Goal: Task Accomplishment & Management: Manage account settings

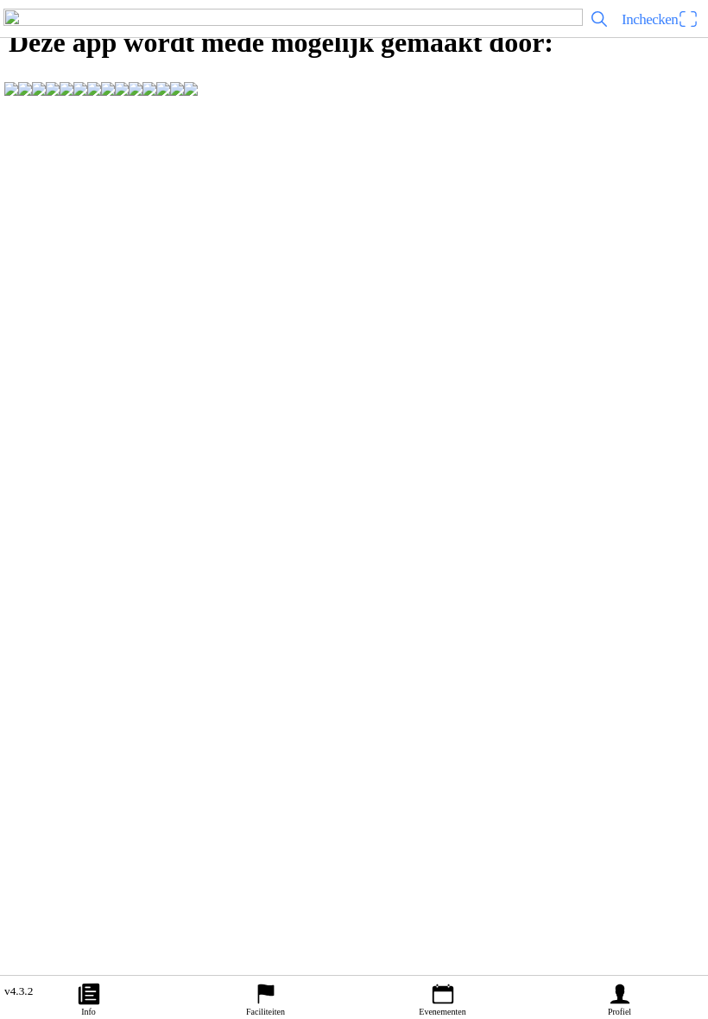
click at [633, 995] on link "Profiel" at bounding box center [619, 997] width 177 height 43
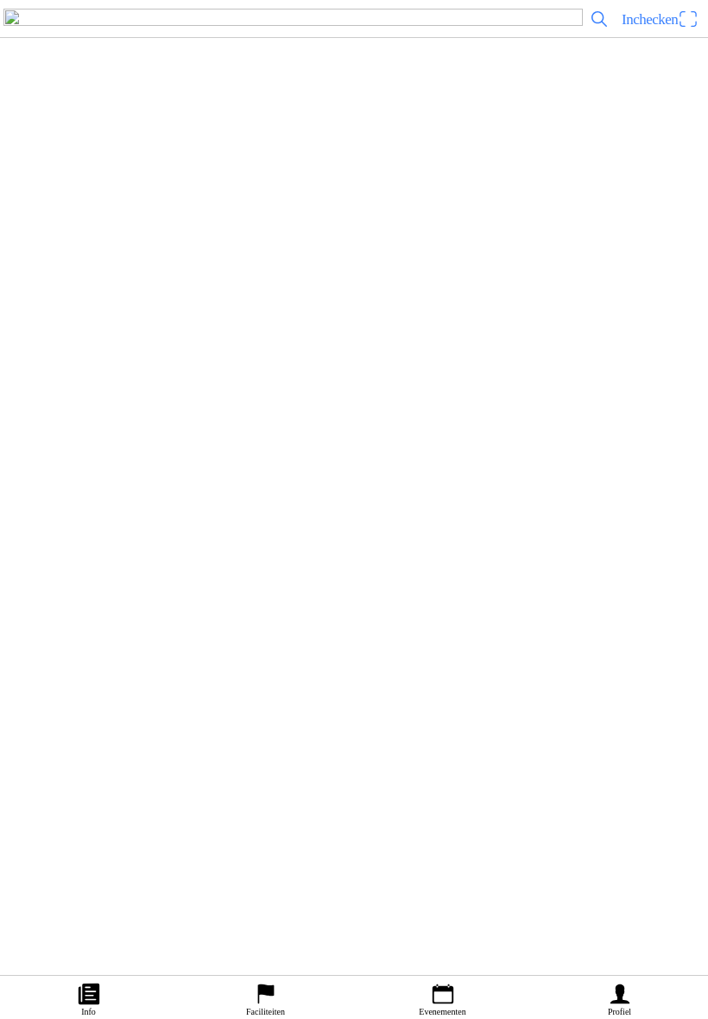
click at [173, 212] on ion-label "Faciliteiten" at bounding box center [345, 203] width 663 height 17
click at [0, 0] on slot "Twents Zitmaaierteam" at bounding box center [0, 0] width 0 height 0
click at [0, 0] on slot "Evenementen" at bounding box center [0, 0] width 0 height 0
click at [282, 777] on h2 "Hossen en Crossen ZITMAAIERRACE" at bounding box center [376, 766] width 601 height 22
click at [529, 493] on button "Inschrijvingen" at bounding box center [526, 482] width 362 height 21
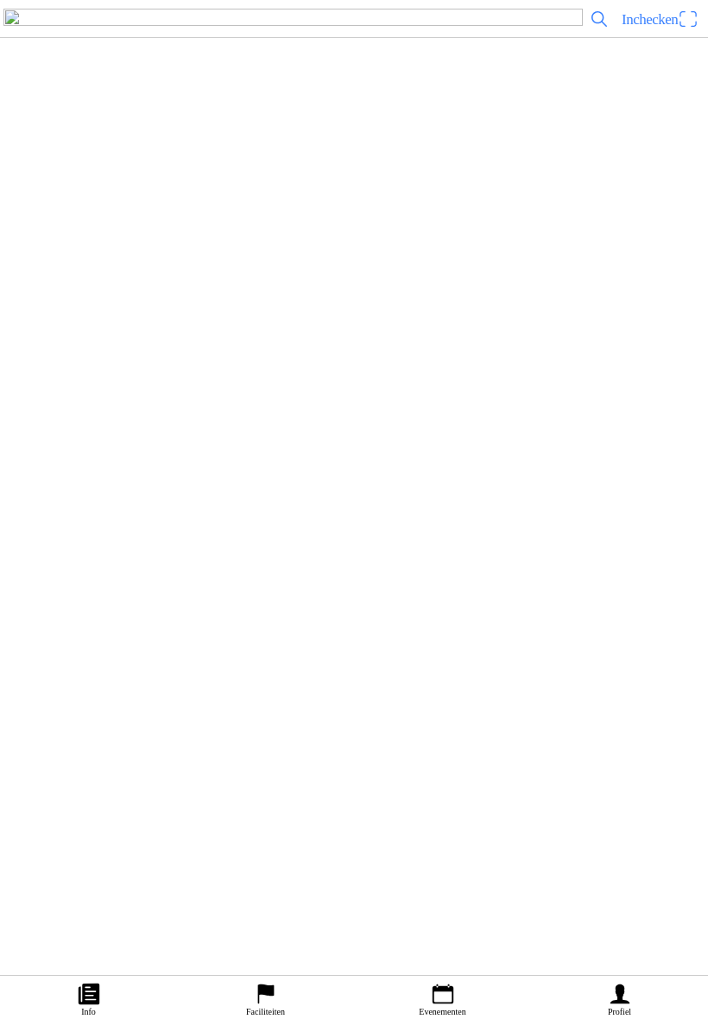
scroll to position [140, 0]
click at [121, 328] on span "button" at bounding box center [113, 316] width 16 height 23
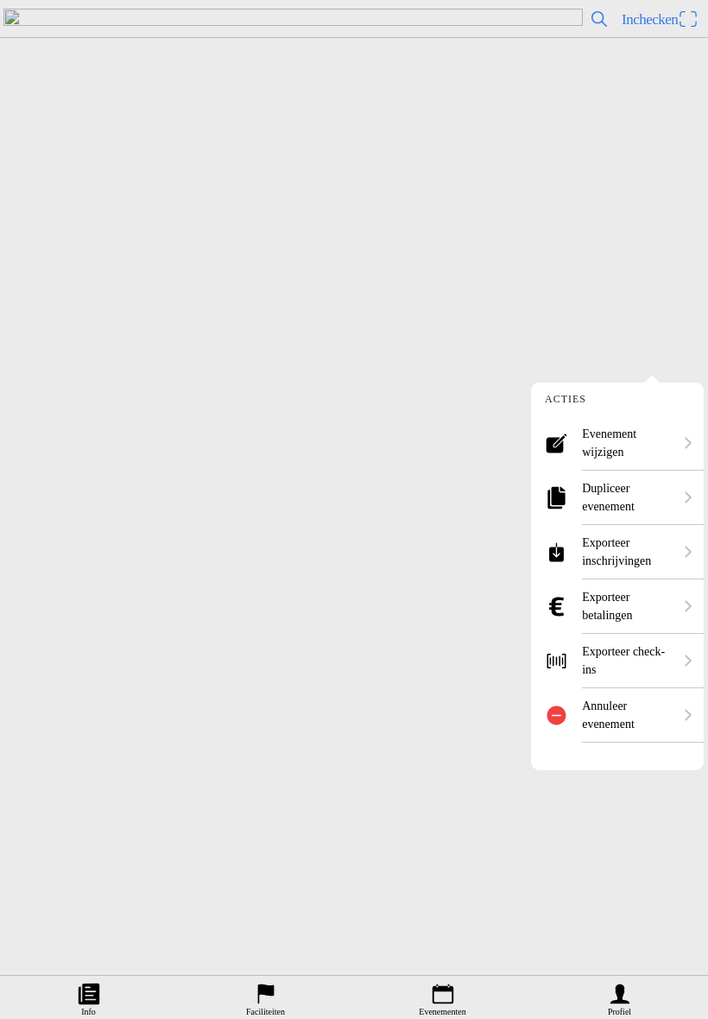
click at [609, 442] on ion-label "Evenement wijzigen" at bounding box center [627, 443] width 91 height 36
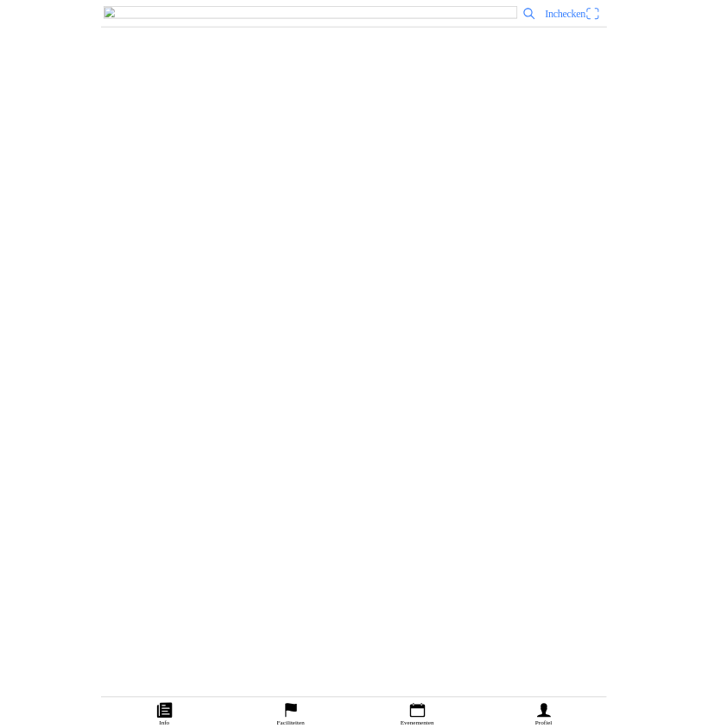
scroll to position [1240, 0]
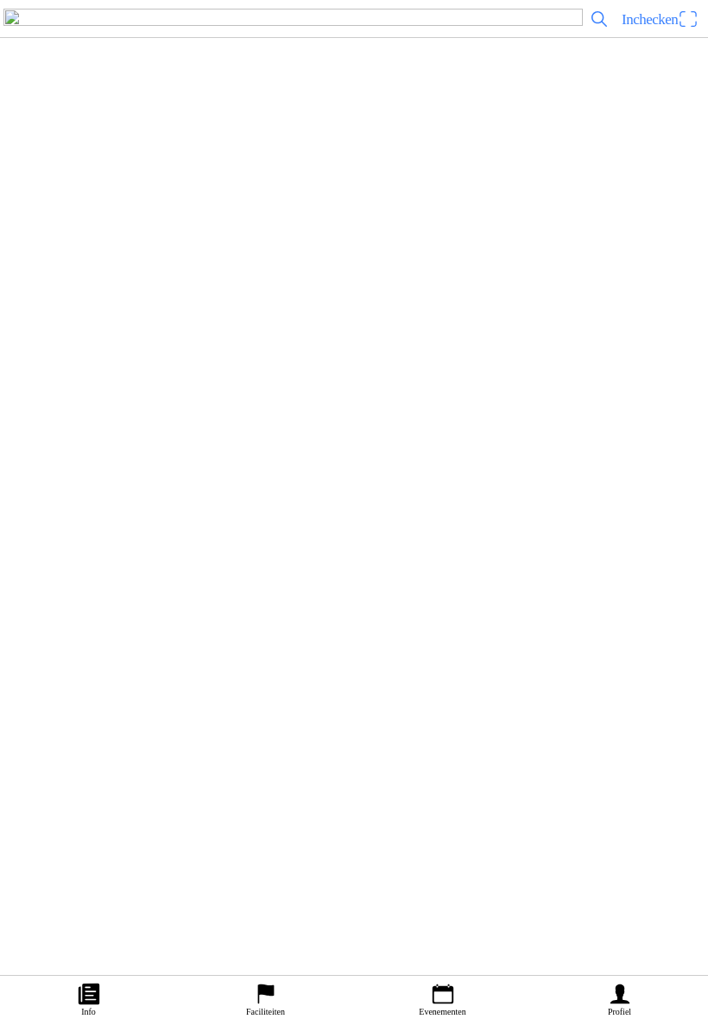
click at [291, 495] on input "50" at bounding box center [354, 478] width 224 height 33
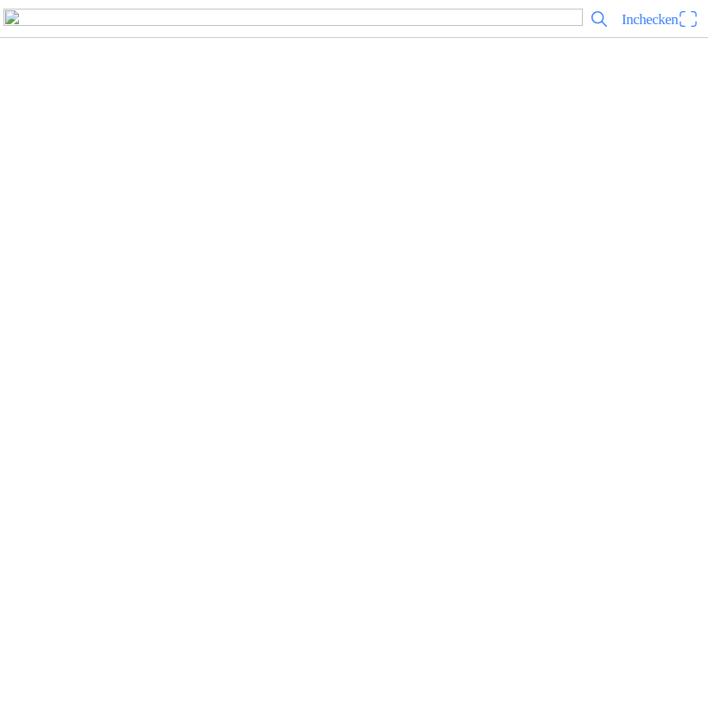
type input "5"
type input "0"
click at [0, 0] on slot "Update" at bounding box center [0, 0] width 0 height 0
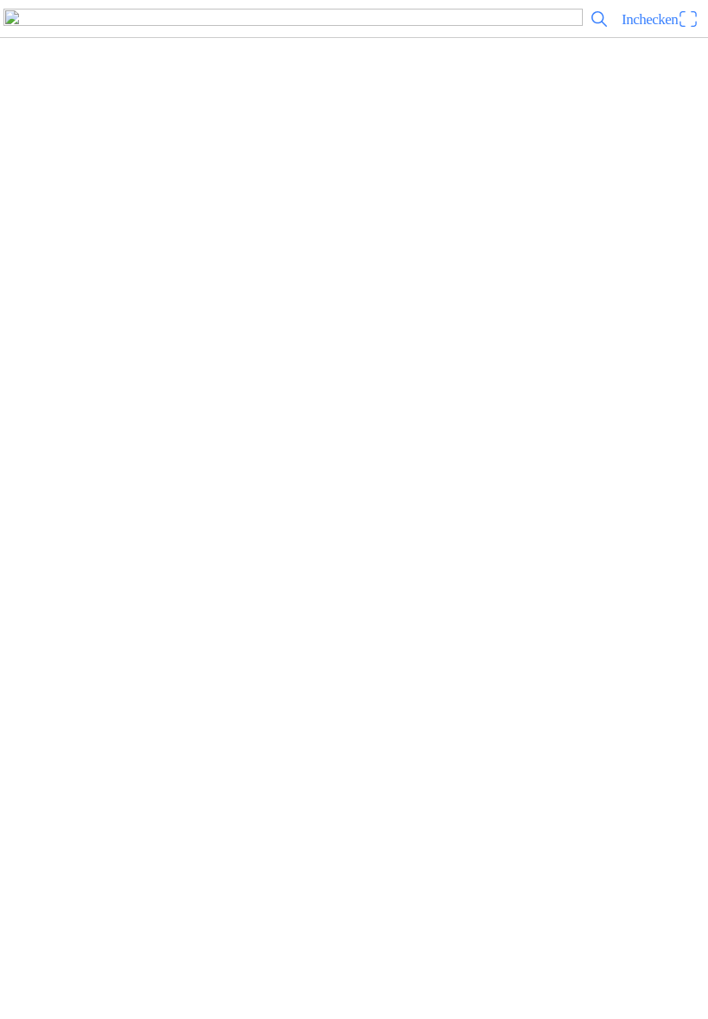
scroll to position [5087, 0]
